Goal: Task Accomplishment & Management: Complete application form

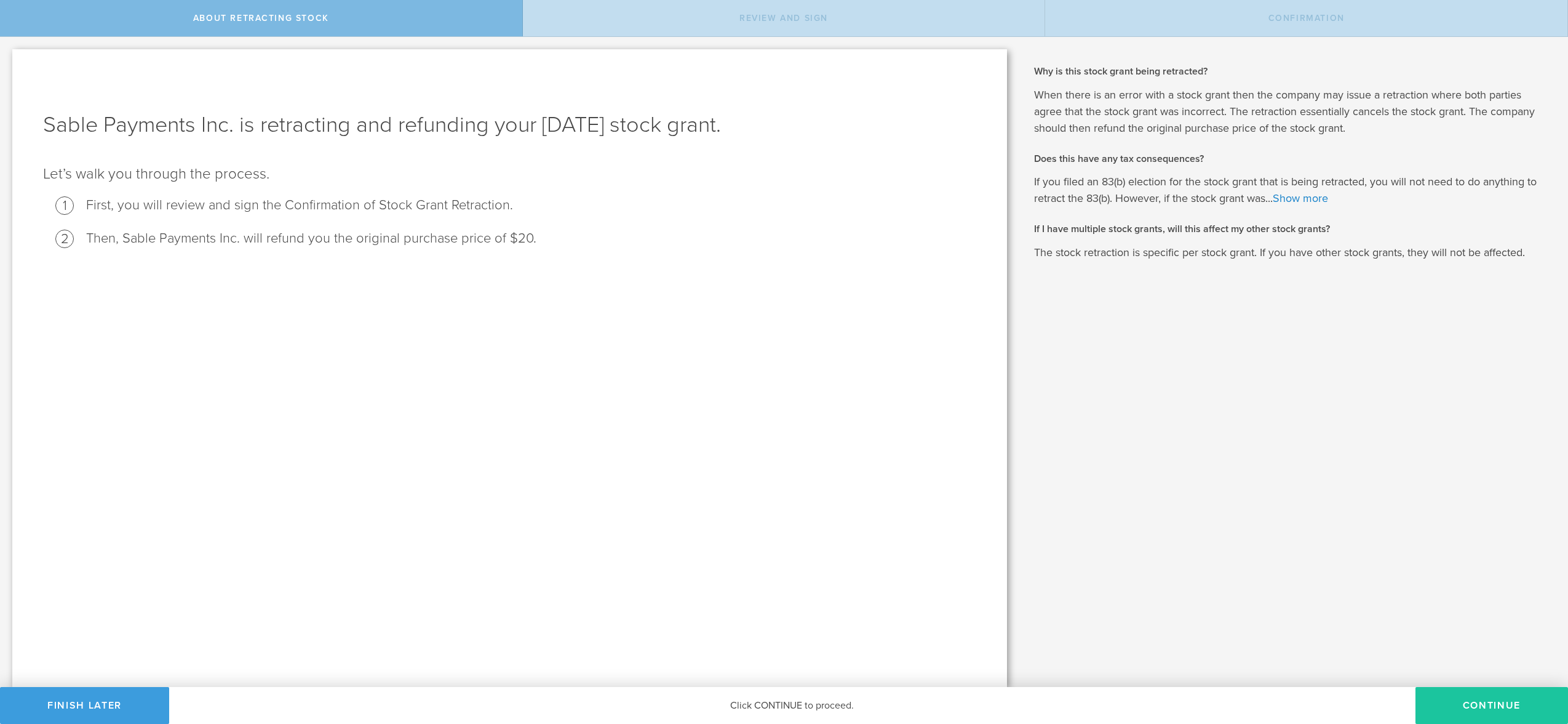
click at [1475, 706] on button "Continue" at bounding box center [1491, 705] width 153 height 37
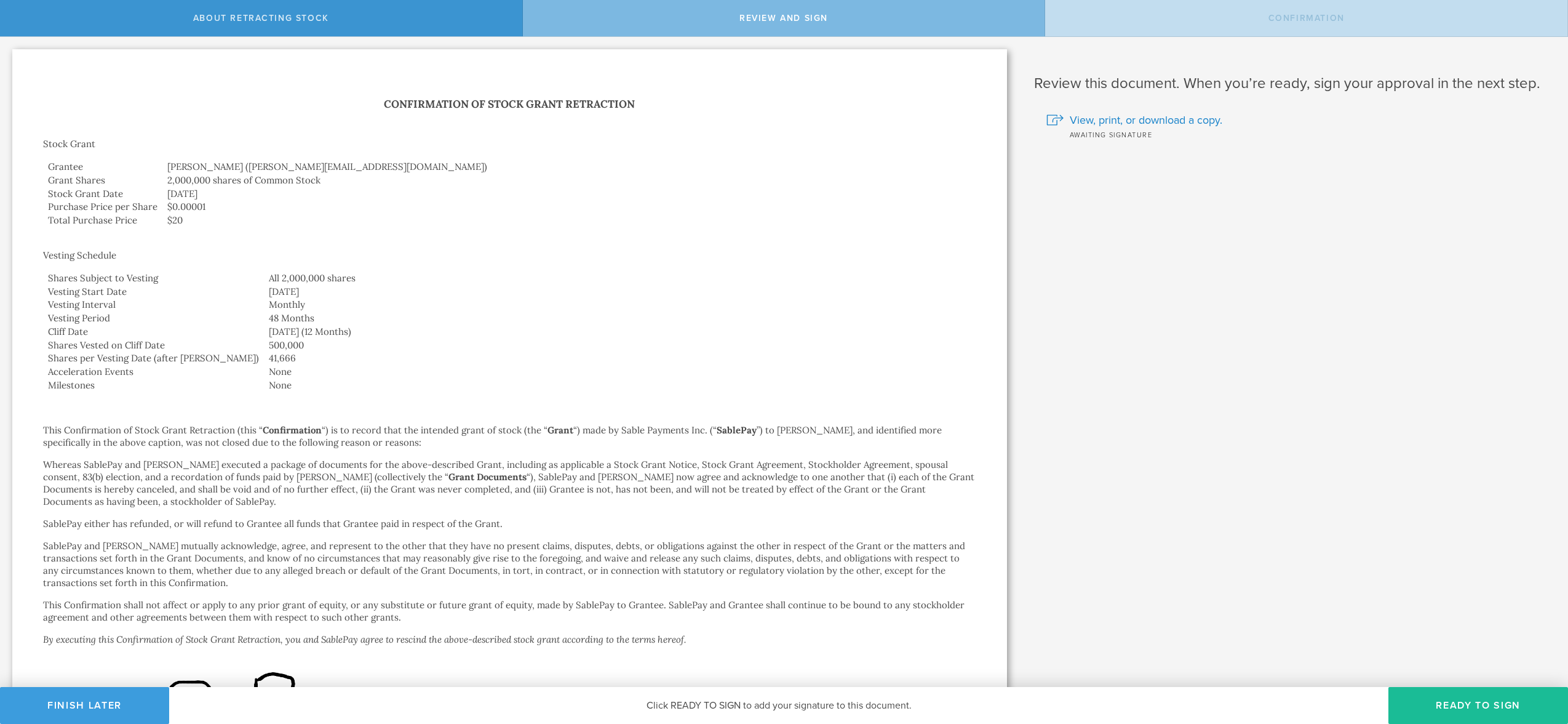
drag, startPoint x: 248, startPoint y: 272, endPoint x: 271, endPoint y: 381, distance: 111.4
click at [270, 384] on tbody "Shares Subject to Vesting All 2,000,000 shares Vesting Start Date [DATE] Vestin…" at bounding box center [510, 332] width 933 height 121
click at [271, 381] on td "None" at bounding box center [619, 386] width 712 height 14
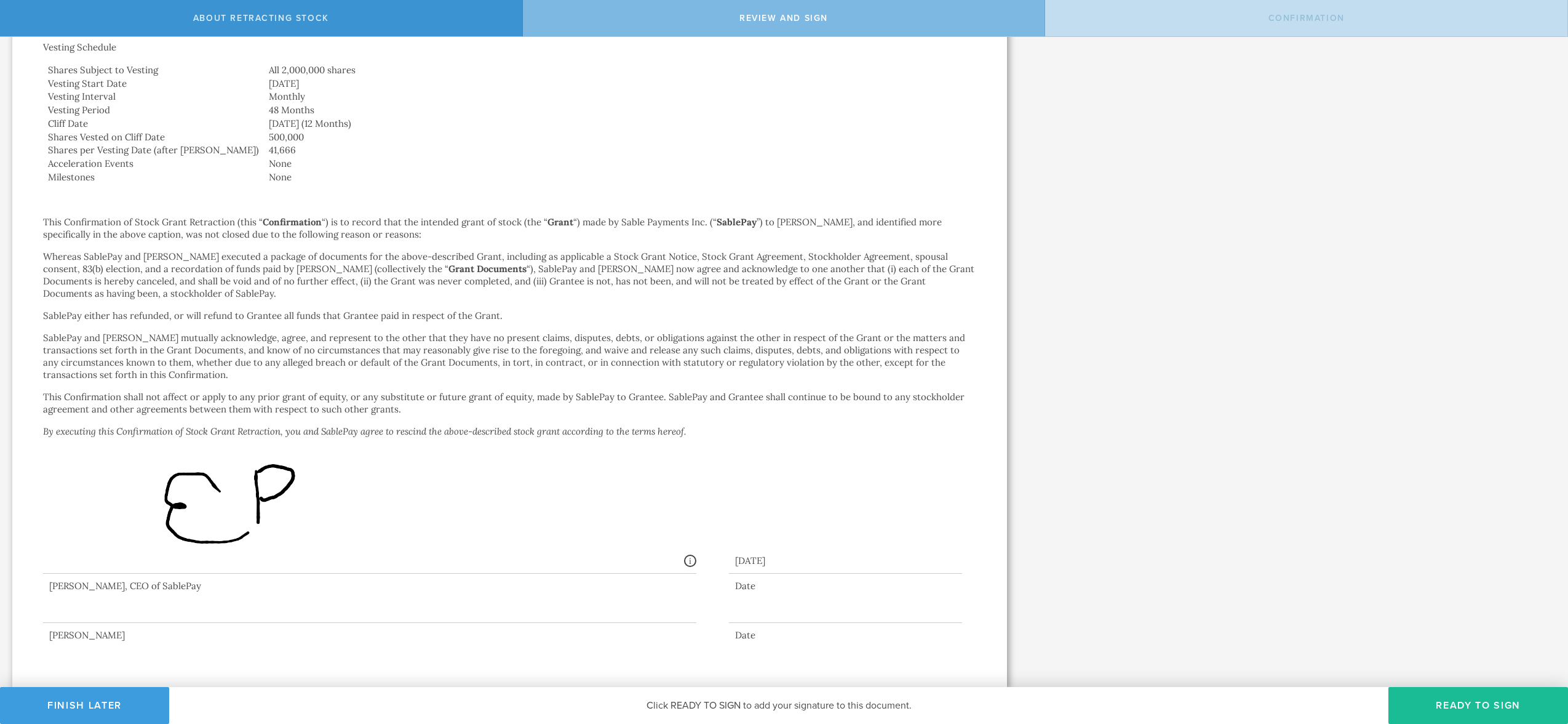
scroll to position [208, 0]
click at [133, 614] on div at bounding box center [369, 597] width 653 height 49
click at [175, 586] on div at bounding box center [369, 597] width 653 height 49
drag, startPoint x: 79, startPoint y: 618, endPoint x: 89, endPoint y: 618, distance: 10.0
click at [88, 618] on div at bounding box center [369, 597] width 653 height 49
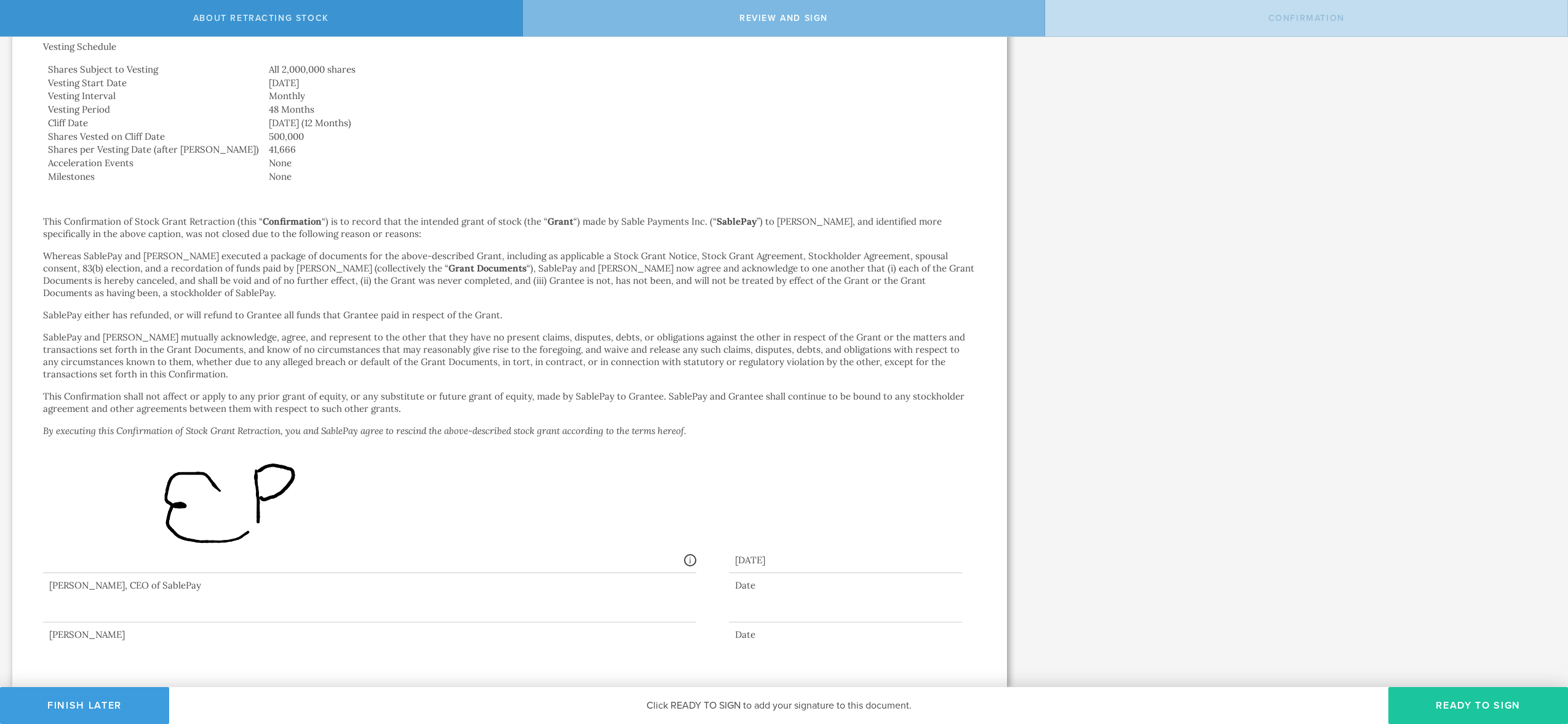
click at [1484, 703] on button "Ready to Sign" at bounding box center [1478, 705] width 179 height 37
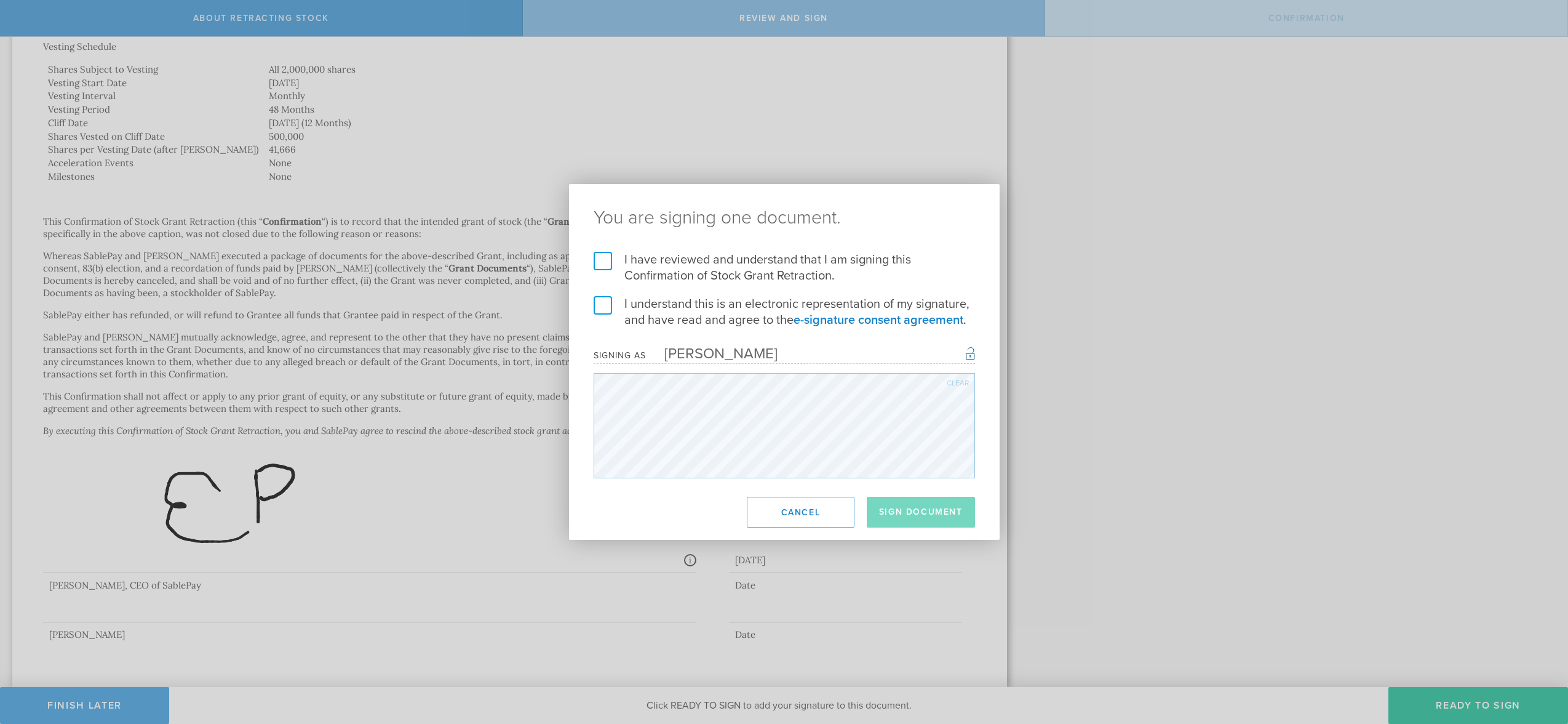
click at [923, 492] on footer "Sign Document Cancel" at bounding box center [784, 512] width 430 height 56
click at [597, 259] on label "I have reviewed and understand that I am signing this Confirmation of Stock Gra…" at bounding box center [784, 268] width 382 height 32
click at [0, 0] on input "I have reviewed and understand that I am signing this Confirmation of Stock Gra…" at bounding box center [0, 0] width 0 height 0
click at [599, 293] on form "I have reviewed and understand that I am signing this Confirmation of Stock Gra…" at bounding box center [784, 365] width 382 height 227
click at [599, 299] on label "I understand this is an electronic representation of my signature, and have rea…" at bounding box center [784, 312] width 382 height 32
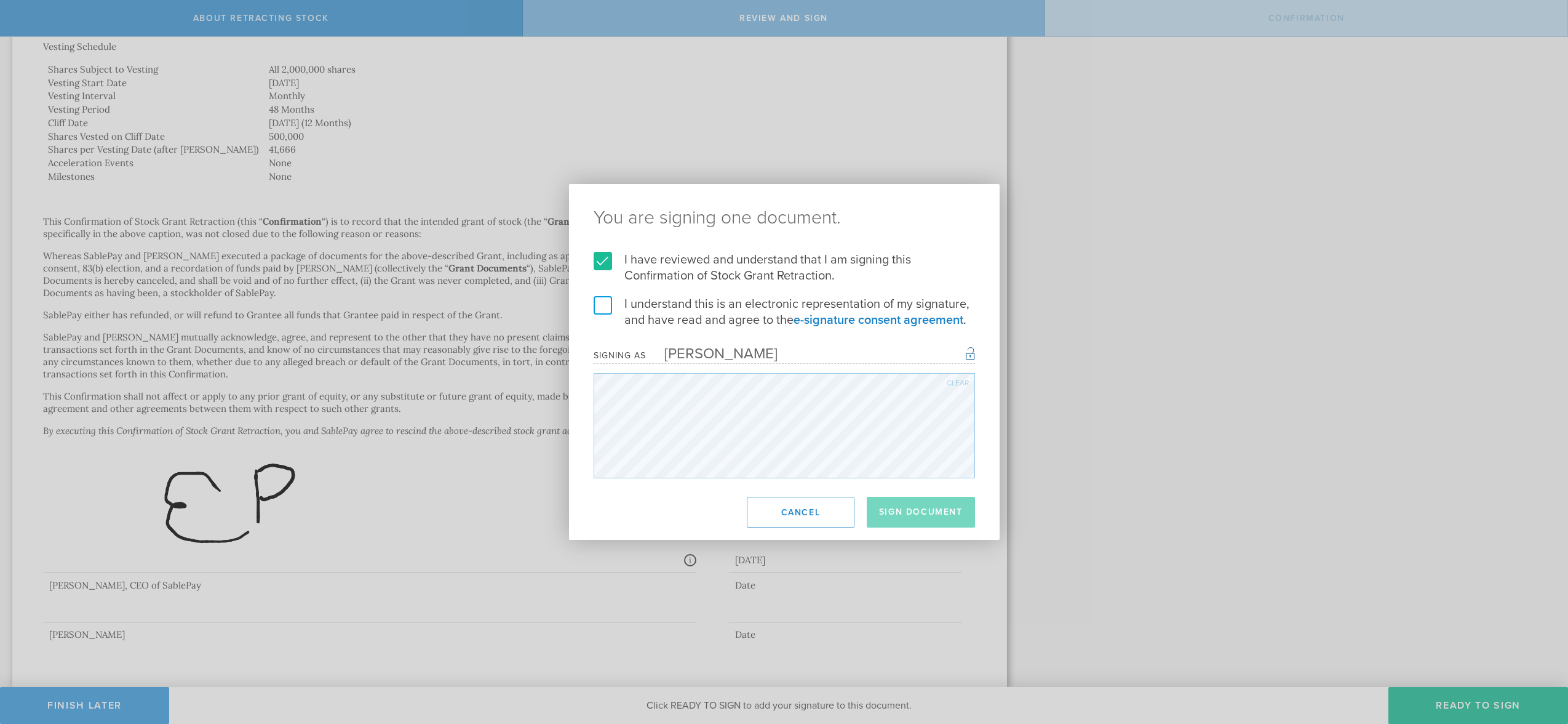
click at [0, 0] on input "I understand this is an electronic representation of my signature, and have rea…" at bounding box center [0, 0] width 0 height 0
click at [921, 506] on button "Sign Document" at bounding box center [920, 512] width 108 height 30
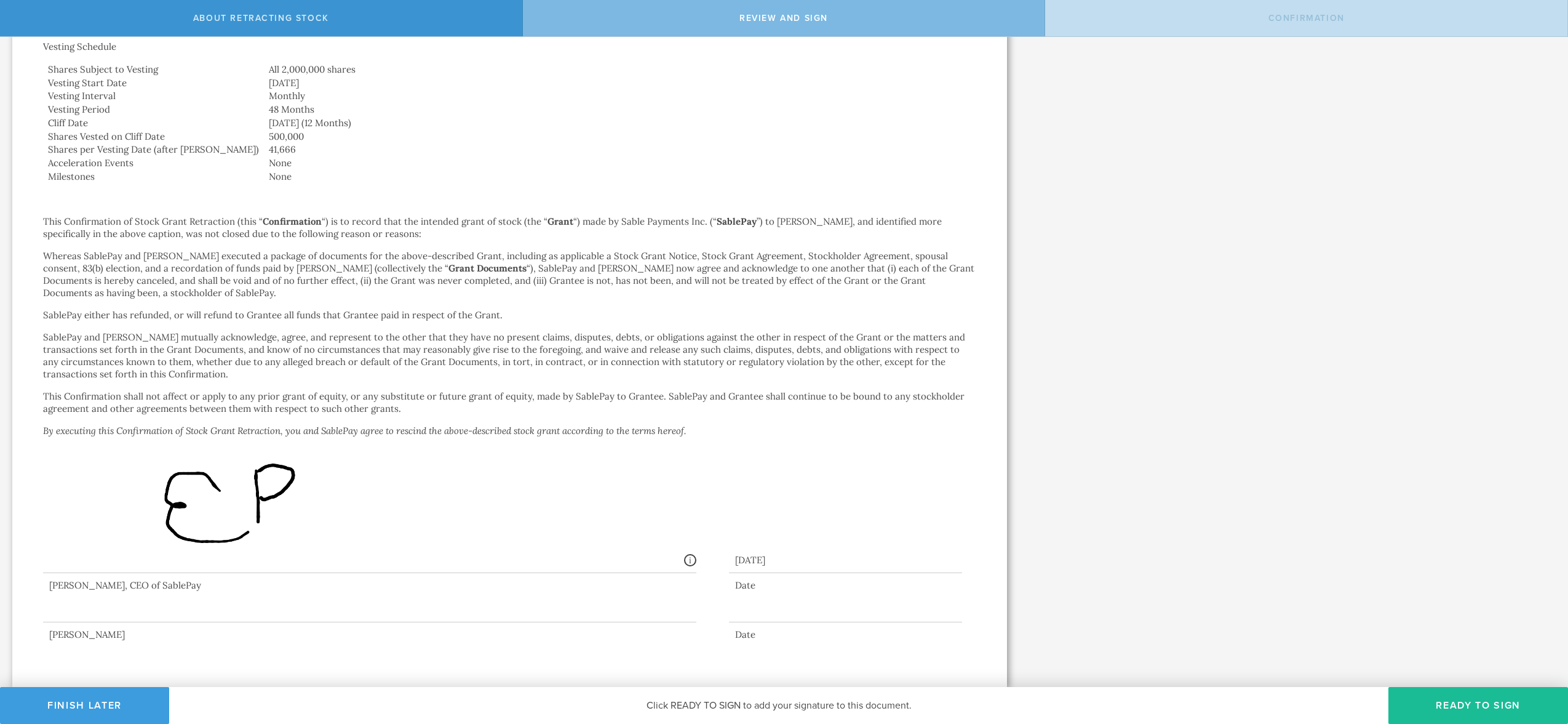
scroll to position [0, 0]
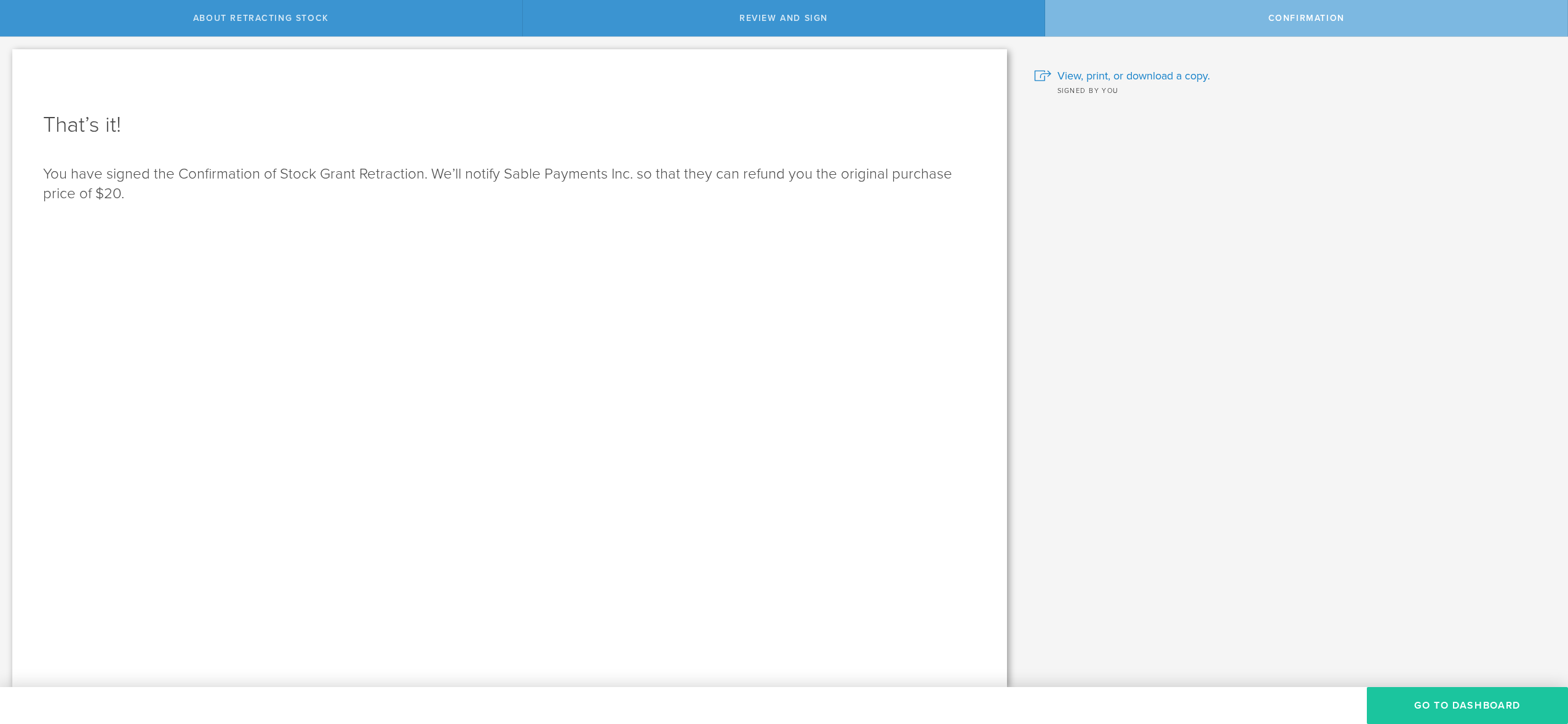
click at [1464, 705] on button "Go to Dashboard" at bounding box center [1467, 705] width 201 height 37
